Goal: Task Accomplishment & Management: Manage account settings

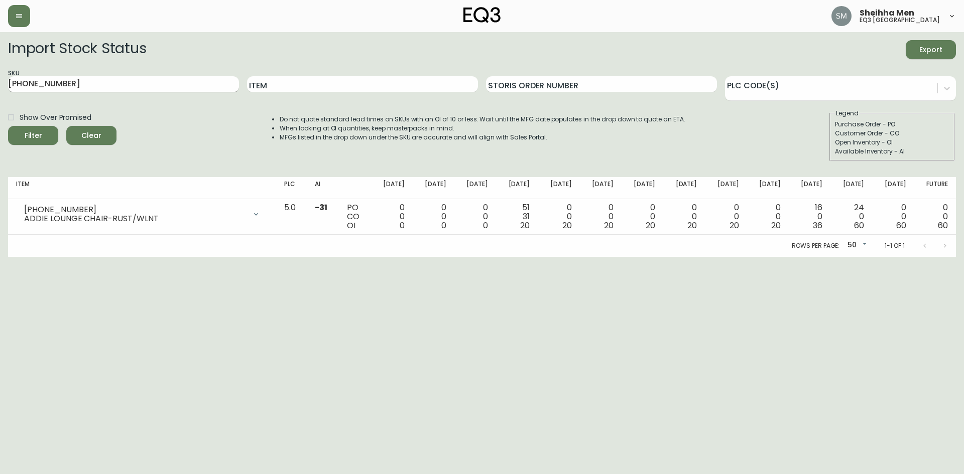
click at [213, 88] on input "[PHONE_NUMBER]" at bounding box center [123, 84] width 231 height 16
paste input "[PHONE_NUMBER]"
type input "[PHONE_NUMBER]"
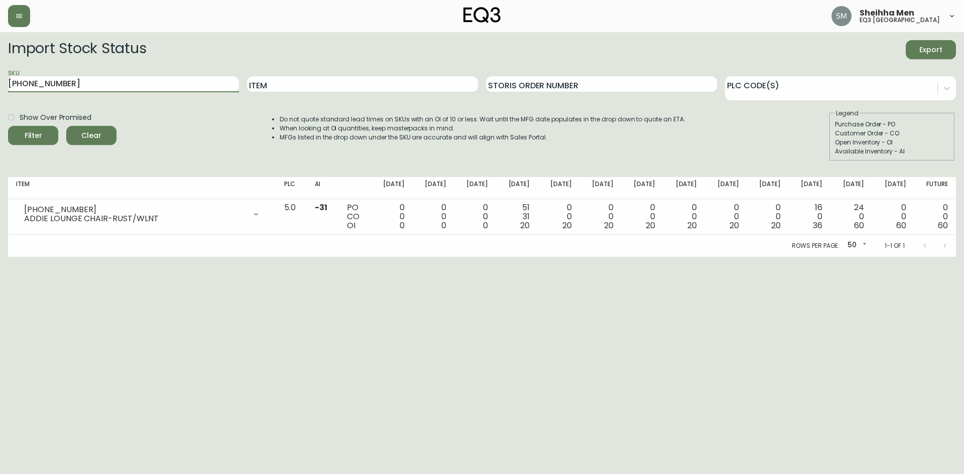
click at [43, 137] on span "Filter" at bounding box center [33, 136] width 34 height 13
click at [22, 11] on button "button" at bounding box center [19, 16] width 22 height 22
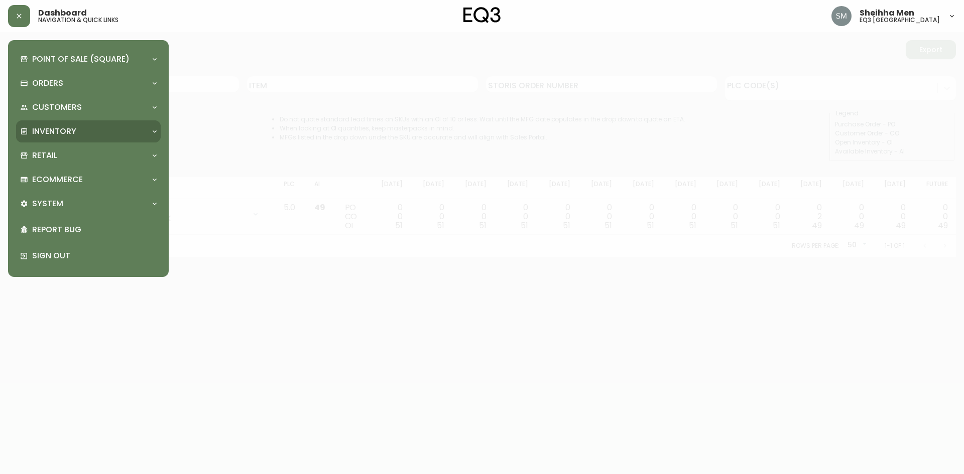
click at [108, 142] on div "Inventory" at bounding box center [88, 132] width 145 height 22
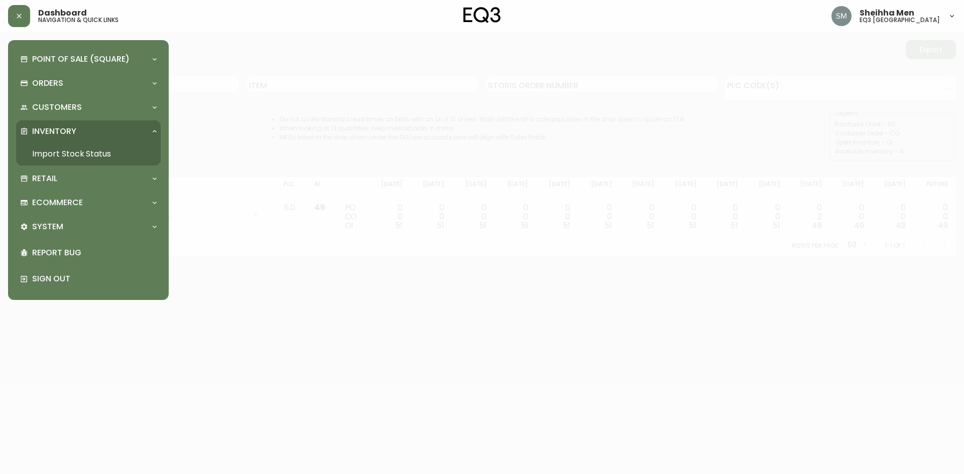
click at [100, 127] on div "Inventory" at bounding box center [83, 131] width 127 height 11
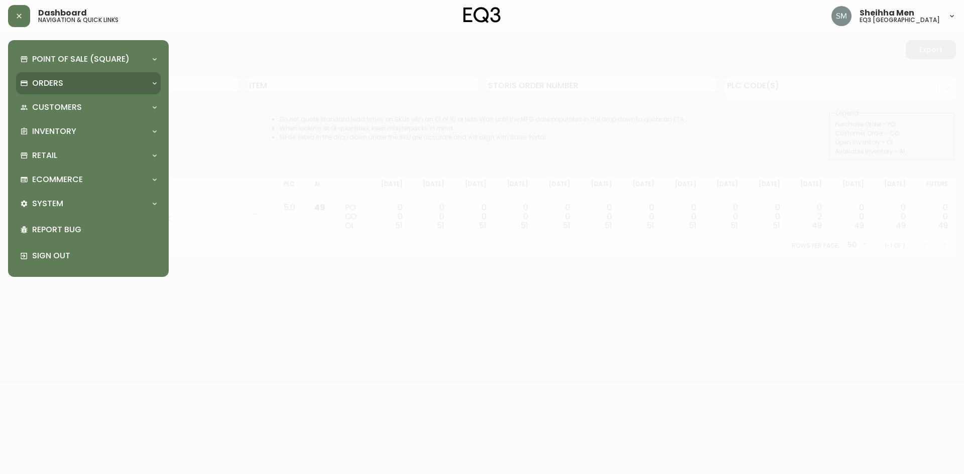
click at [89, 87] on div "Orders" at bounding box center [83, 83] width 127 height 11
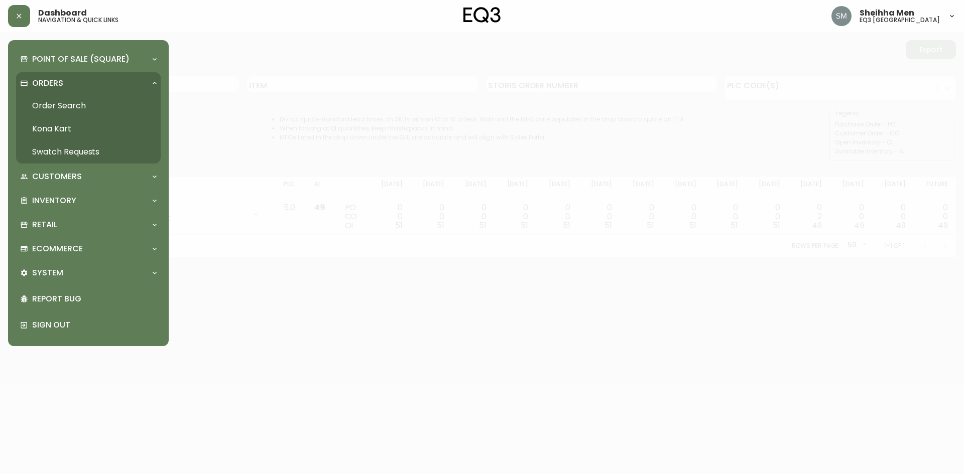
click at [81, 77] on div "Orders" at bounding box center [88, 83] width 145 height 22
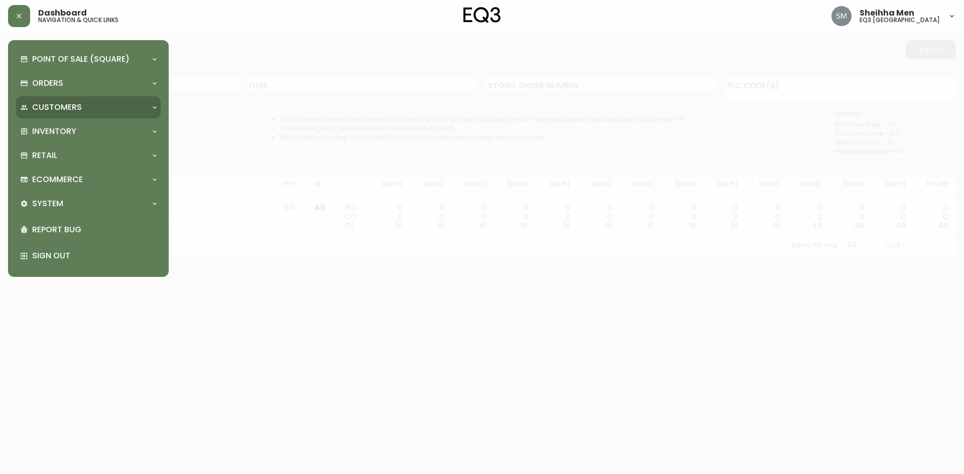
click at [81, 109] on div "Customers" at bounding box center [83, 107] width 127 height 11
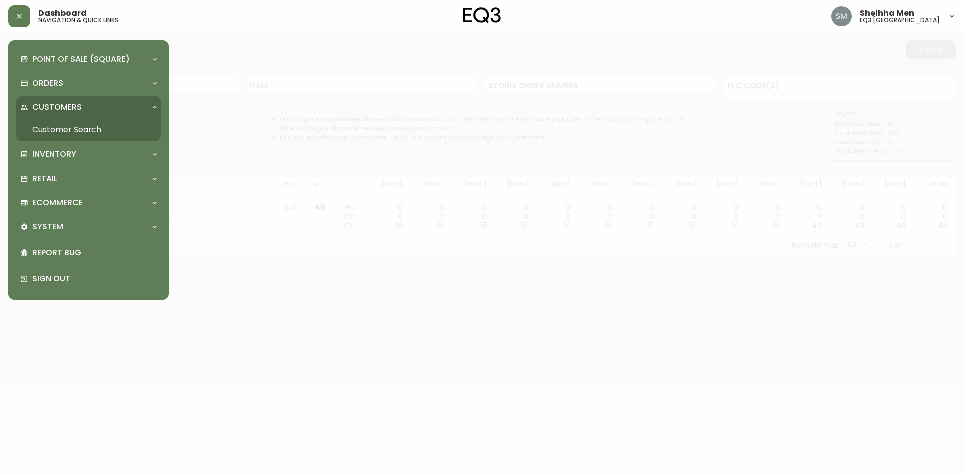
click at [84, 125] on link "Customer Search" at bounding box center [88, 129] width 145 height 23
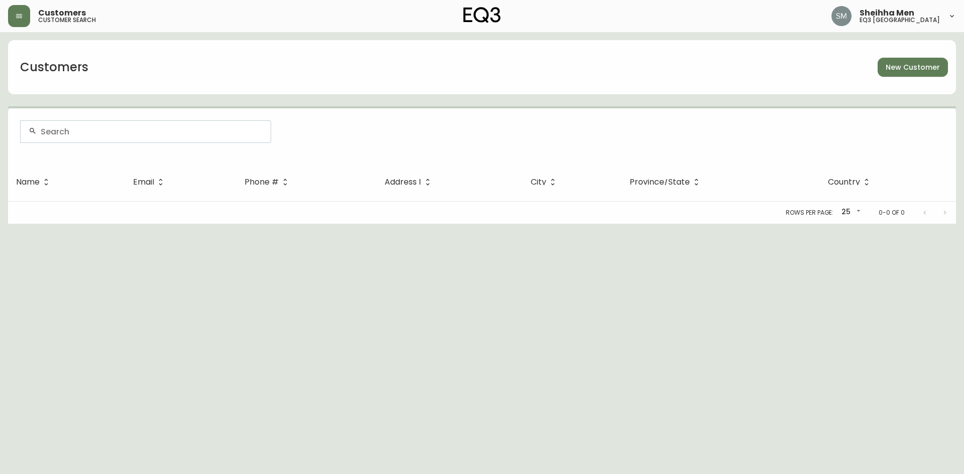
click at [131, 143] on div at bounding box center [145, 132] width 251 height 23
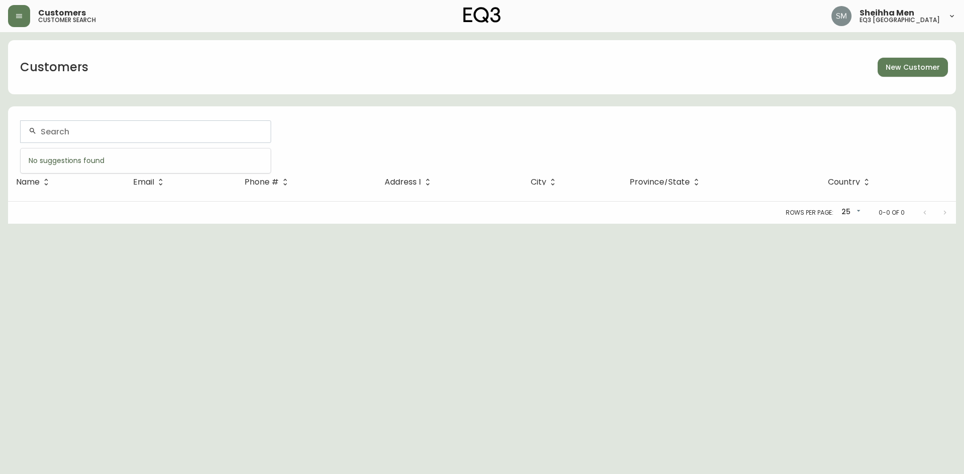
click at [129, 132] on input "text" at bounding box center [152, 132] width 222 height 10
type input "[PHONE_NUMBER]"
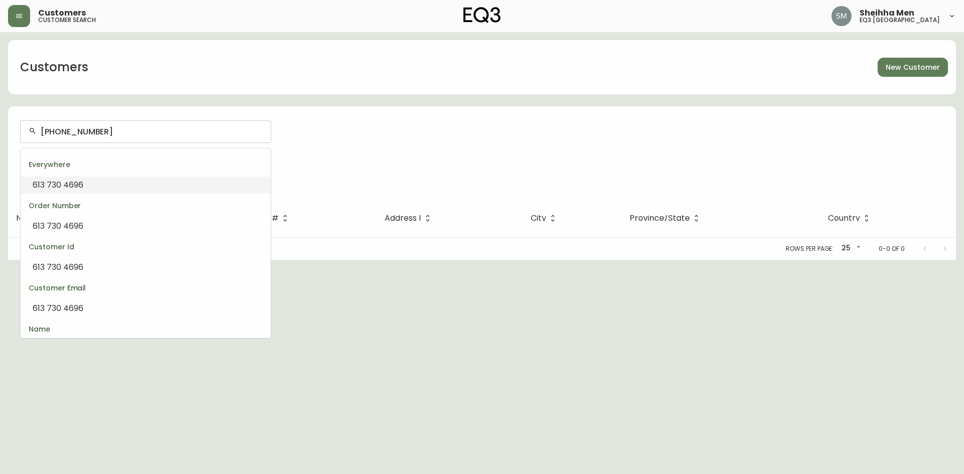
click at [129, 132] on input "[PHONE_NUMBER]" at bounding box center [152, 132] width 222 height 10
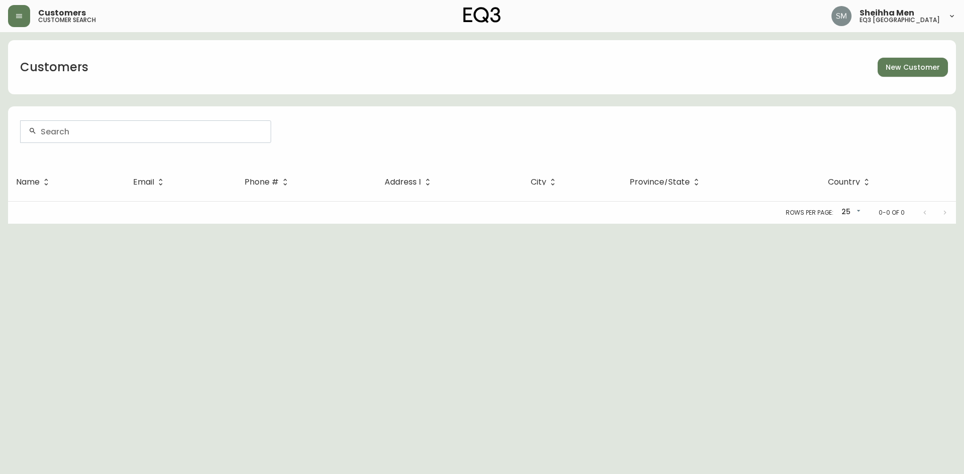
click at [131, 131] on input "text" at bounding box center [152, 132] width 222 height 10
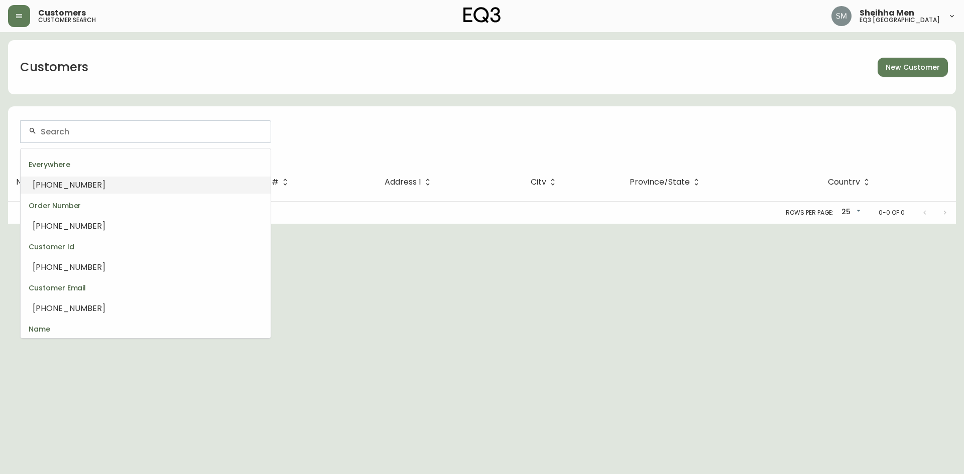
click at [131, 131] on input "text" at bounding box center [152, 132] width 222 height 10
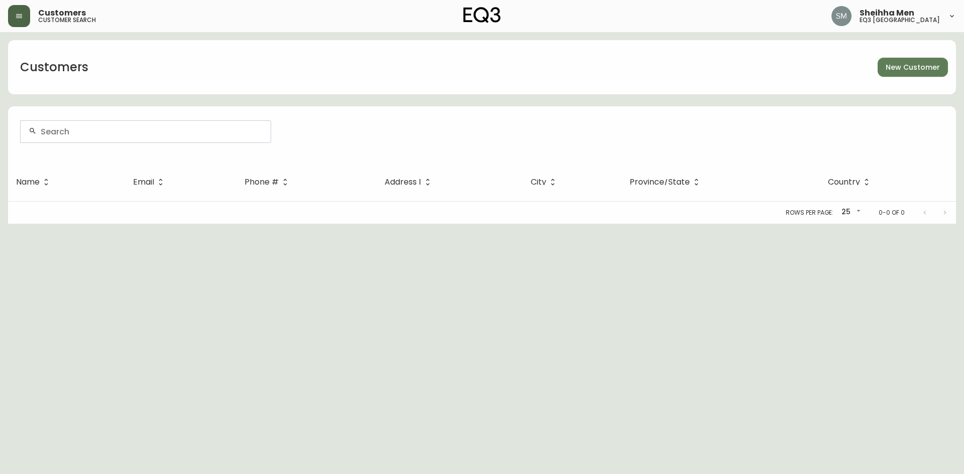
click at [26, 24] on button "button" at bounding box center [19, 16] width 22 height 22
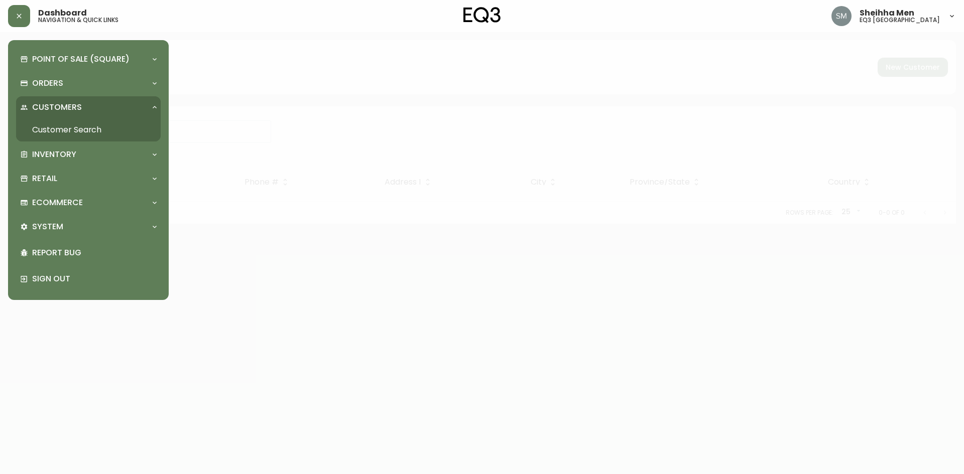
click at [657, 71] on div at bounding box center [482, 237] width 964 height 474
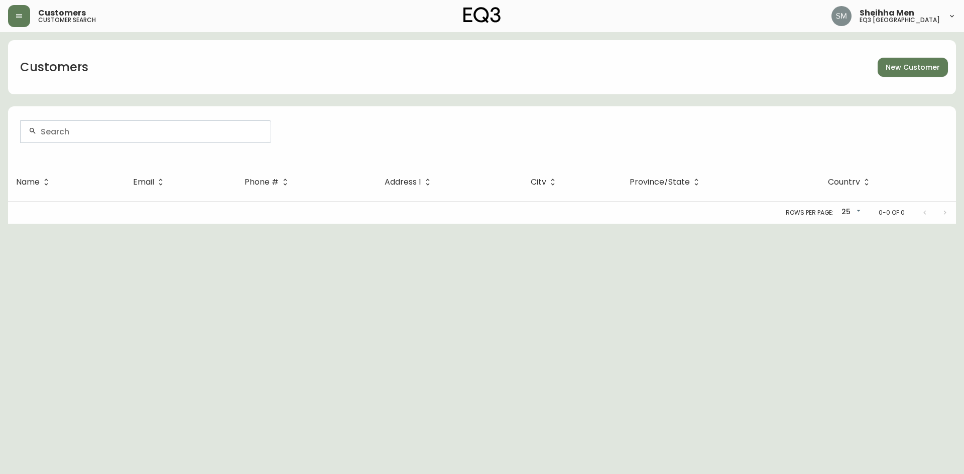
click at [195, 57] on div "Customers New Customer" at bounding box center [482, 67] width 948 height 54
drag, startPoint x: 38, startPoint y: 355, endPoint x: 77, endPoint y: 282, distance: 82.4
click at [42, 224] on html "Customers customer search Sheihha Men eq3 ottawa Customers New Customer Name Em…" at bounding box center [482, 112] width 964 height 224
click at [843, 114] on form at bounding box center [482, 135] width 948 height 55
